Goal: Task Accomplishment & Management: Manage account settings

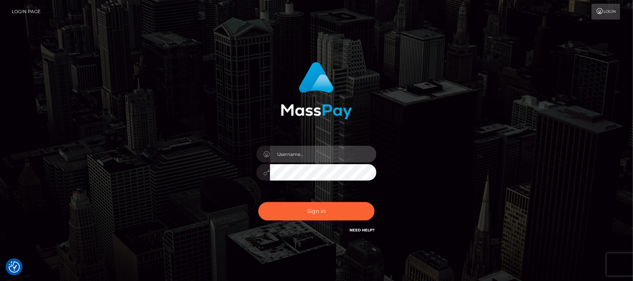
type input "hello.feetfinder"
click at [330, 157] on input "hello.feetfinder" at bounding box center [323, 154] width 107 height 17
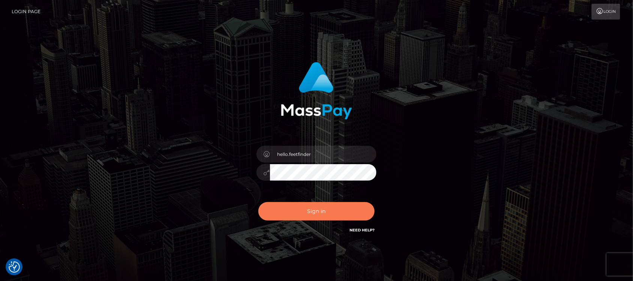
click at [325, 214] on button "Sign in" at bounding box center [317, 211] width 116 height 18
type input "hello.feetfinder"
click at [331, 215] on button "Sign in" at bounding box center [317, 211] width 116 height 18
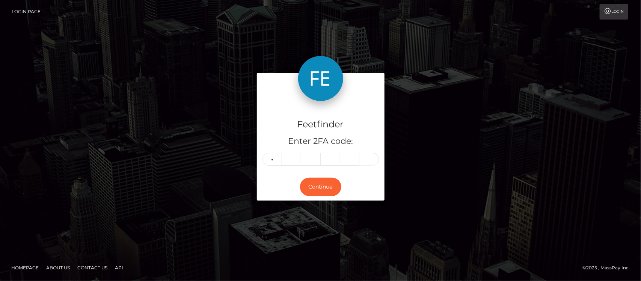
type input "1"
type input "7"
type input "3"
type input "6"
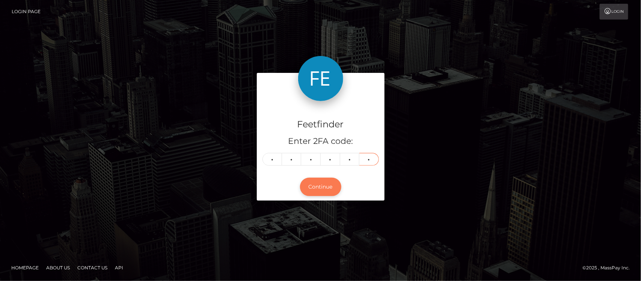
type input "9"
click at [319, 188] on button "Continue" at bounding box center [320, 187] width 41 height 18
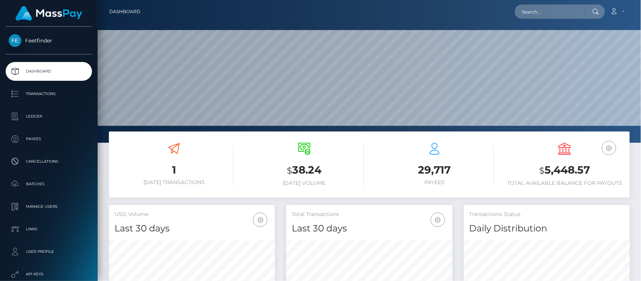
scroll to position [132, 166]
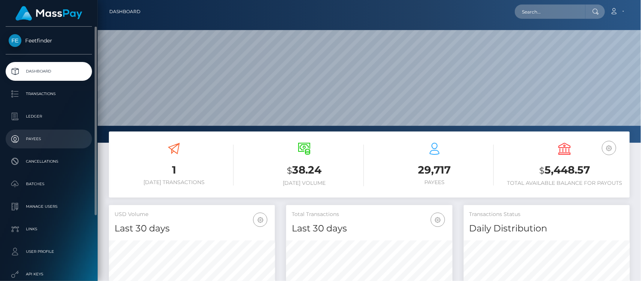
click at [41, 139] on p "Payees" at bounding box center [49, 138] width 80 height 11
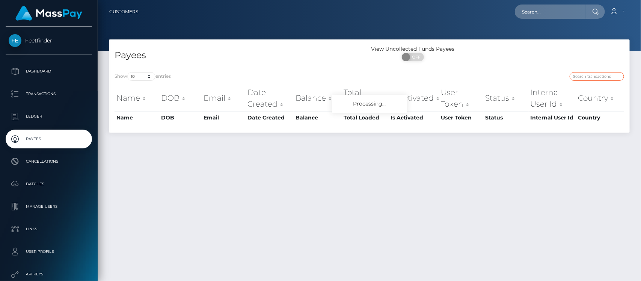
click at [582, 74] on input "search" at bounding box center [596, 76] width 54 height 9
paste input "ea7d5d8f-8aa6-11f0-bd85-0694aced620b"
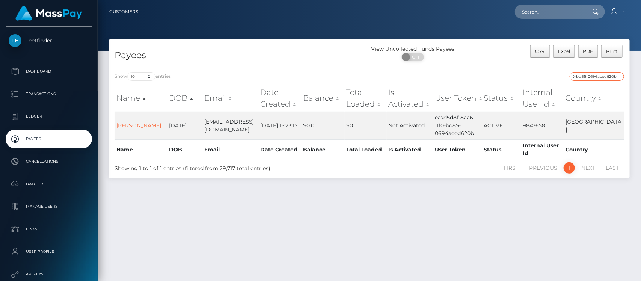
type input "ea7d5d8f-8aa6-11f0-bd85-0694aced620b"
click at [222, 83] on div "Name DOB Email Date Created Balance Total Loaded Is Activated User Token Status…" at bounding box center [369, 122] width 521 height 79
